Goal: Find contact information: Find contact information

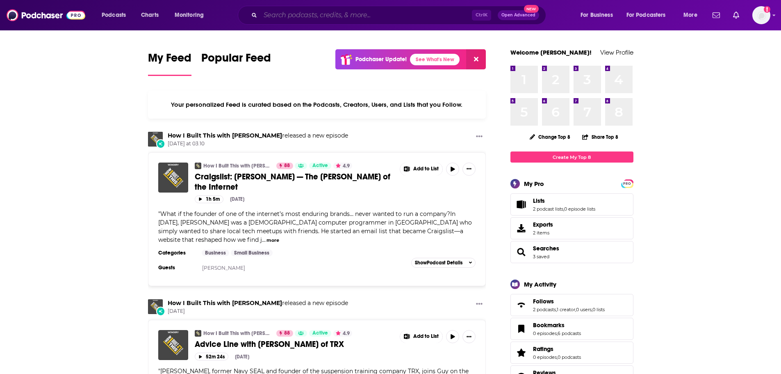
click at [278, 15] on input "Search podcasts, credits, & more..." at bounding box center [366, 15] width 212 height 13
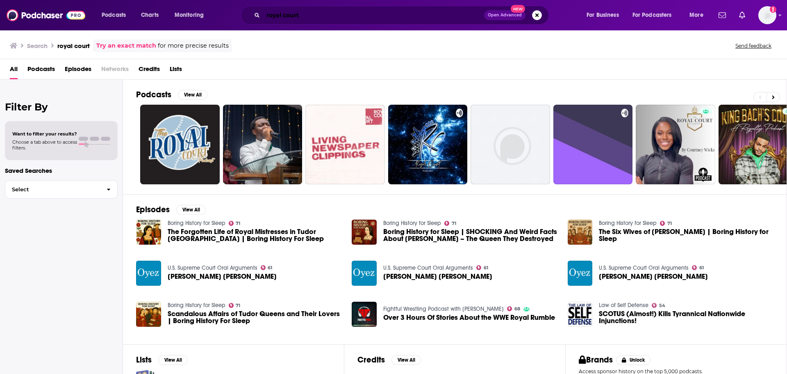
click at [280, 16] on input "royal court" at bounding box center [373, 15] width 221 height 13
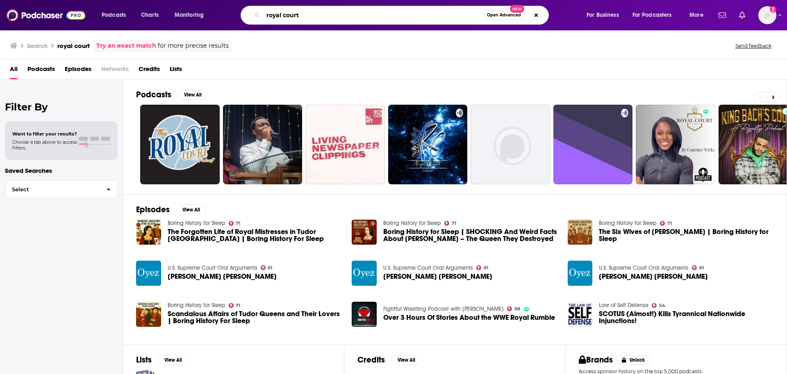
click at [280, 16] on input "royal court" at bounding box center [373, 15] width 220 height 13
type input "[PERSON_NAME]"
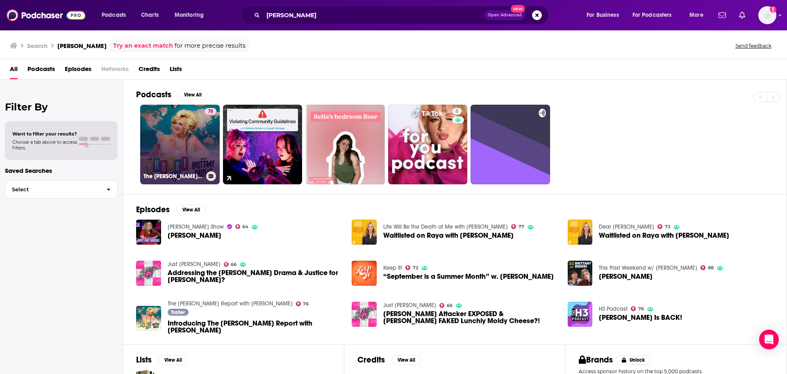
click at [194, 148] on link "76 The [PERSON_NAME] Report with [PERSON_NAME]" at bounding box center [180, 145] width 80 height 80
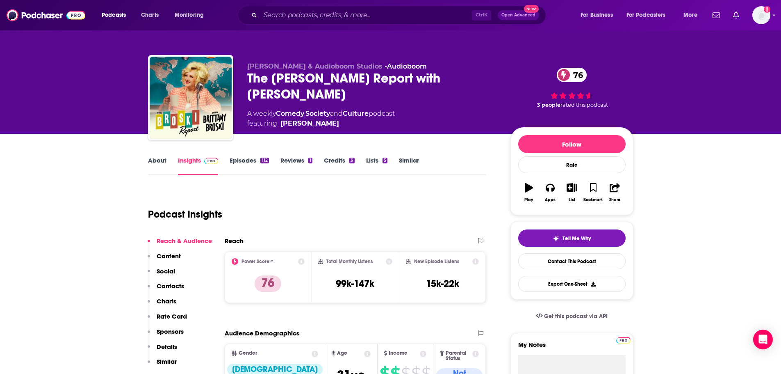
click at [173, 288] on p "Contacts" at bounding box center [170, 286] width 27 height 8
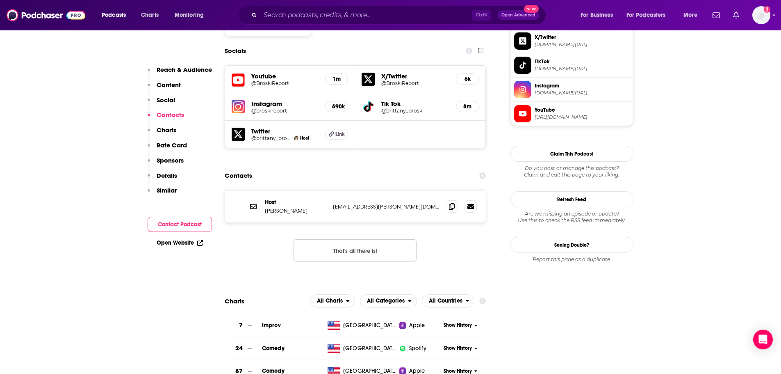
scroll to position [721, 0]
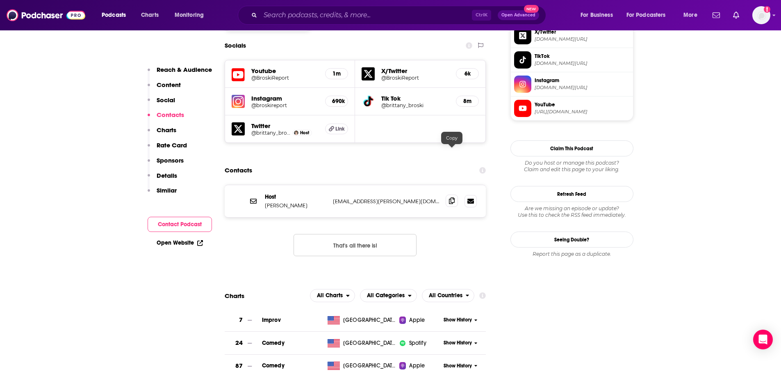
click at [451, 197] on icon at bounding box center [452, 200] width 6 height 7
